Goal: Find specific page/section: Find specific page/section

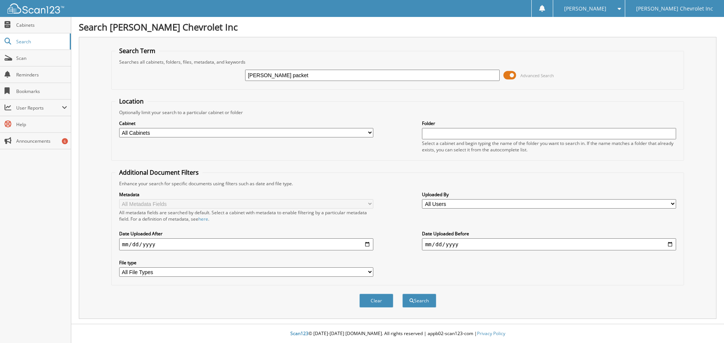
type input "[PERSON_NAME] packet"
click at [402, 294] on button "Search" at bounding box center [419, 301] width 34 height 14
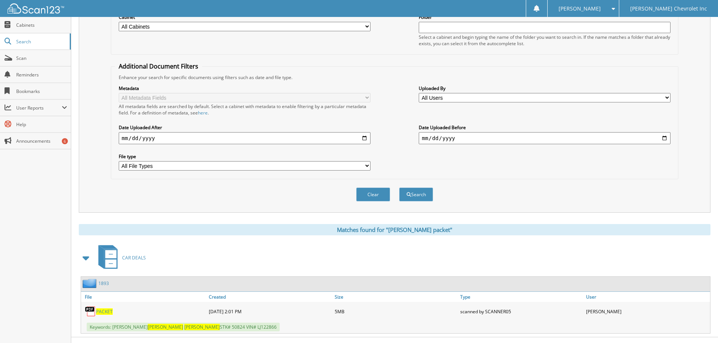
scroll to position [120, 0]
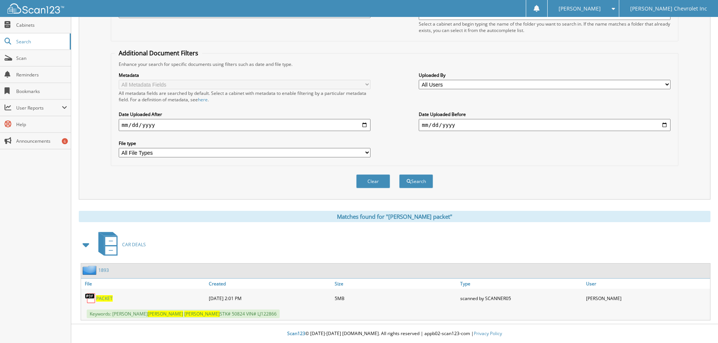
click at [101, 297] on span "PACKET" at bounding box center [104, 299] width 17 height 6
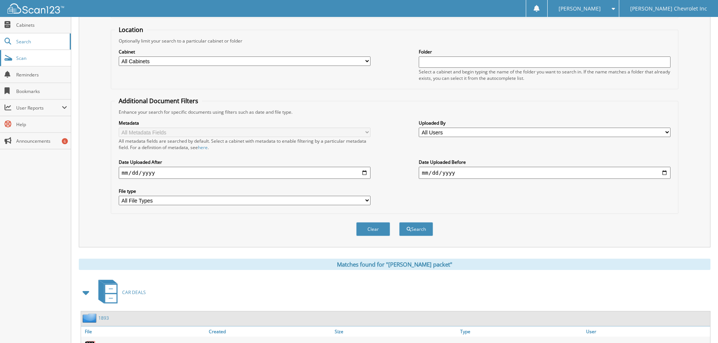
scroll to position [0, 0]
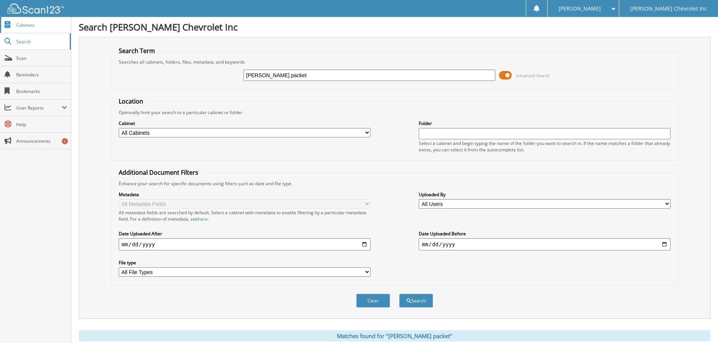
click at [50, 22] on span "Cabinets" at bounding box center [41, 25] width 51 height 6
